Goal: Information Seeking & Learning: Learn about a topic

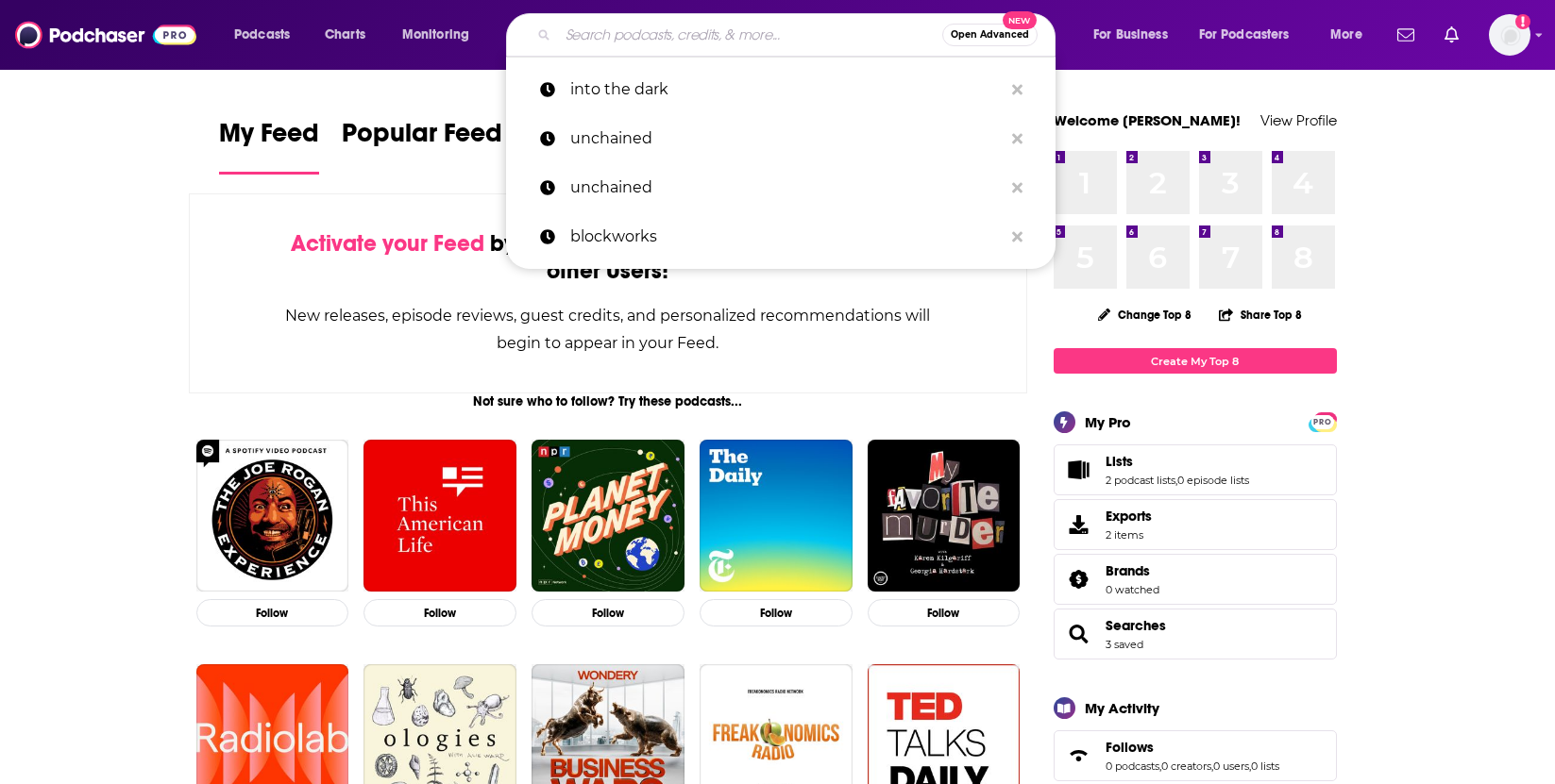
click at [742, 43] on input "Search podcasts, credits, & more..." at bounding box center [750, 35] width 384 height 31
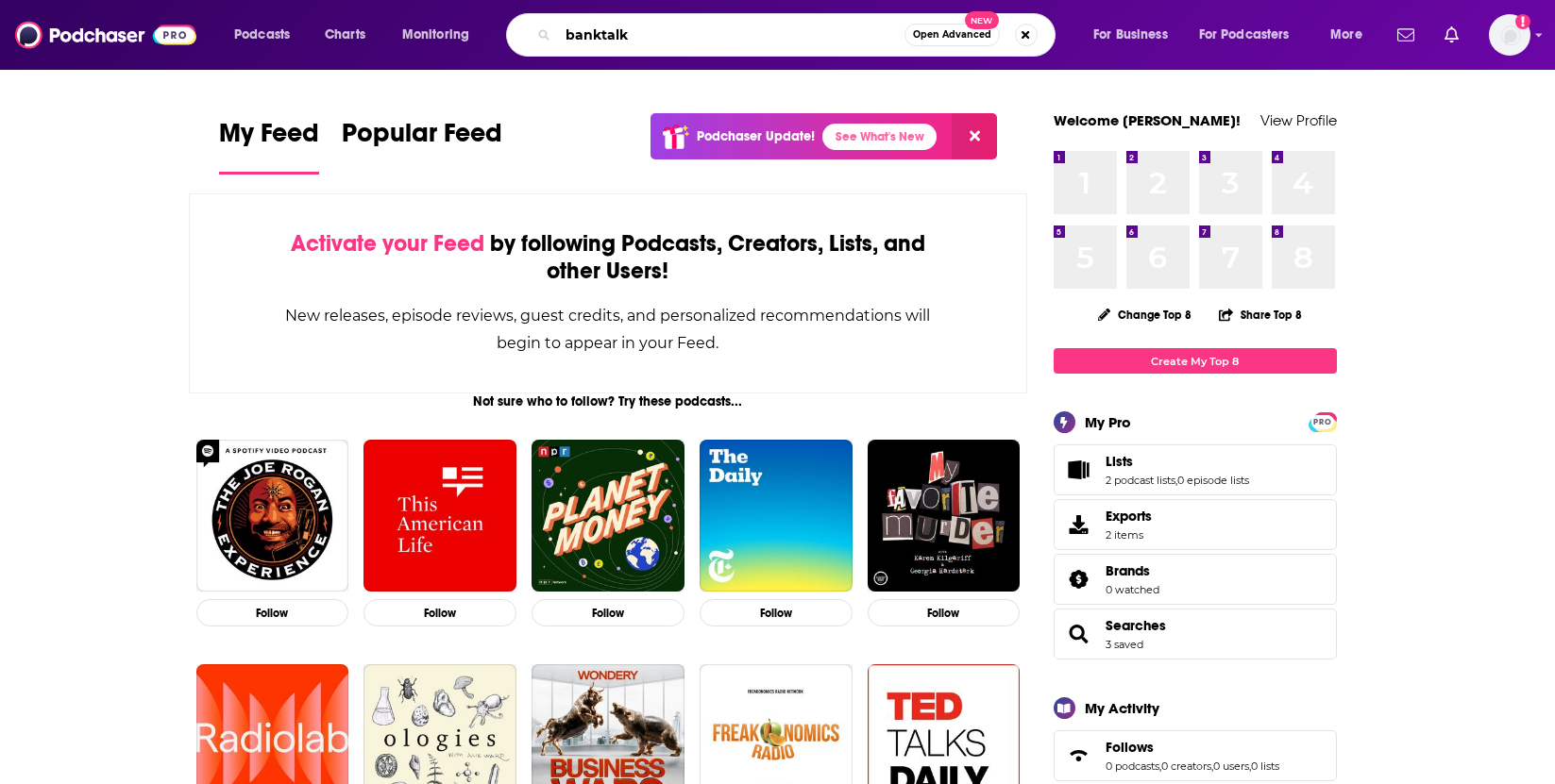
type input "banktalk"
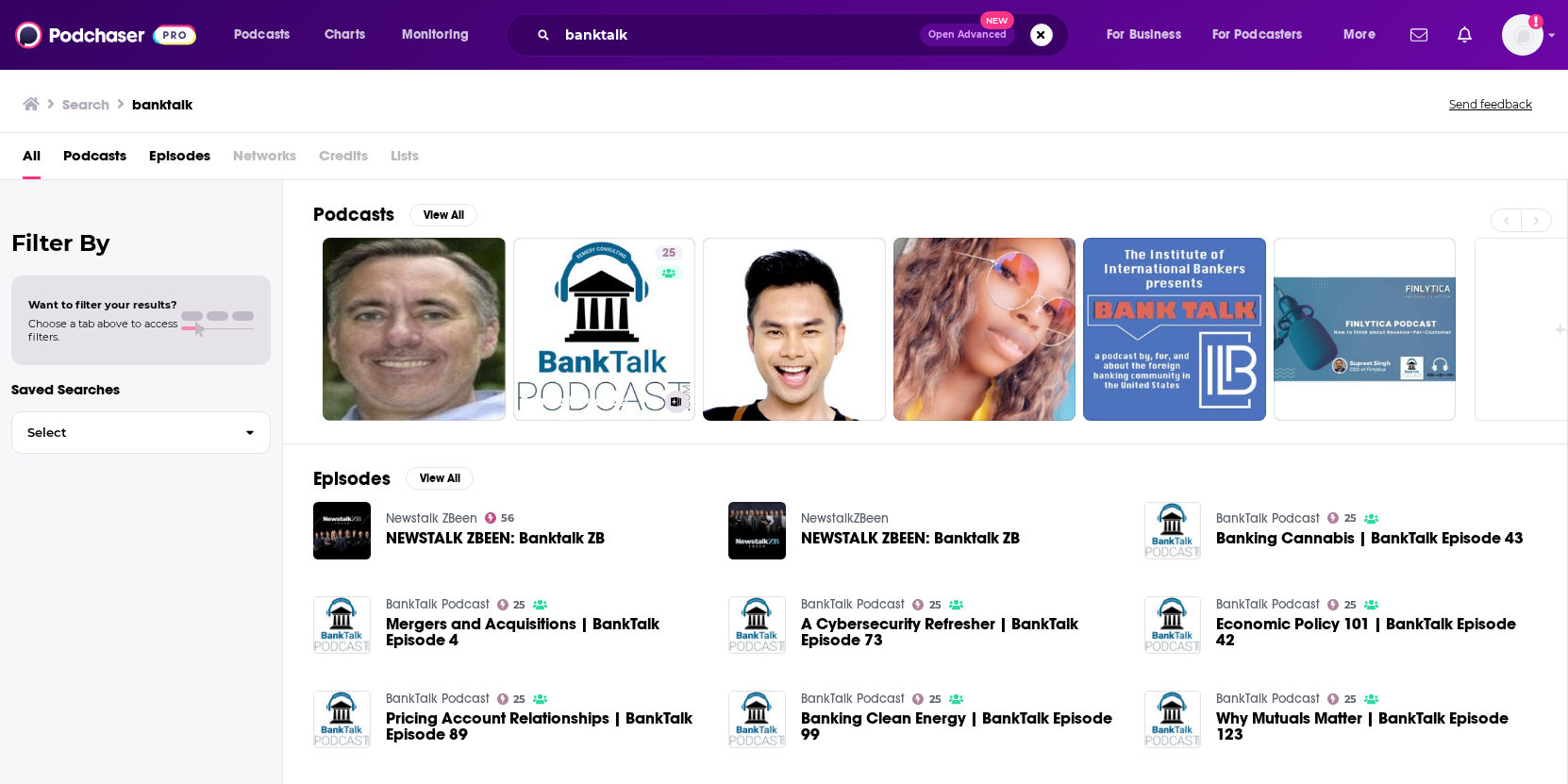
click at [638, 277] on link "25 BankTalk Podcast" at bounding box center [604, 329] width 183 height 183
